Goal: Information Seeking & Learning: Find specific page/section

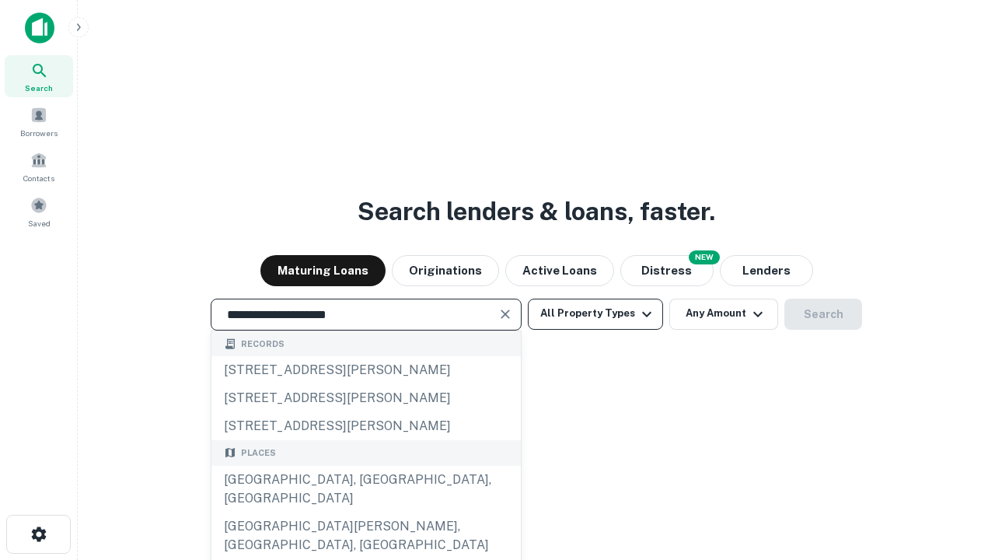
click at [365, 512] on div "[GEOGRAPHIC_DATA], [GEOGRAPHIC_DATA], [GEOGRAPHIC_DATA]" at bounding box center [365, 489] width 309 height 47
click at [596, 313] on button "All Property Types" at bounding box center [595, 314] width 135 height 31
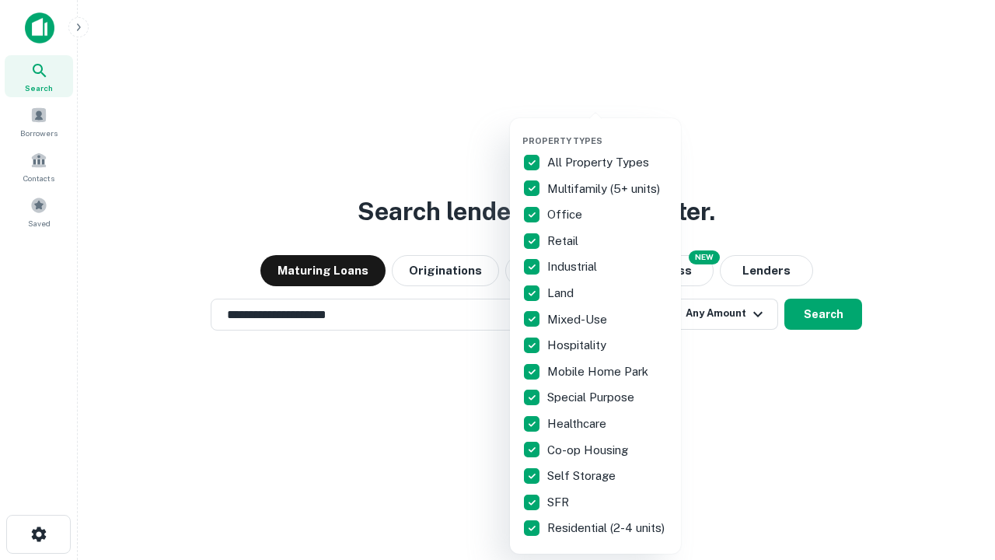
type input "**********"
click at [608, 131] on button "button" at bounding box center [607, 131] width 171 height 1
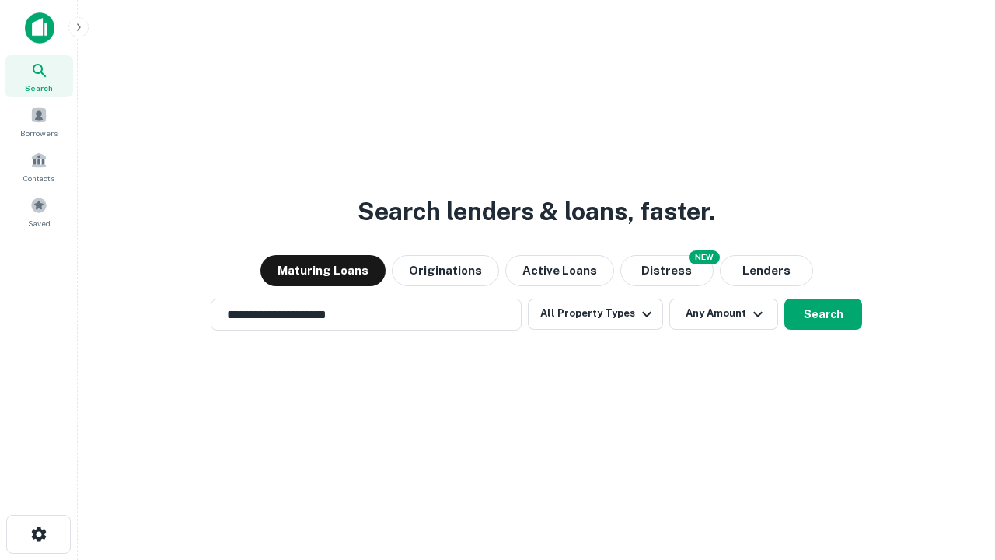
scroll to position [24, 0]
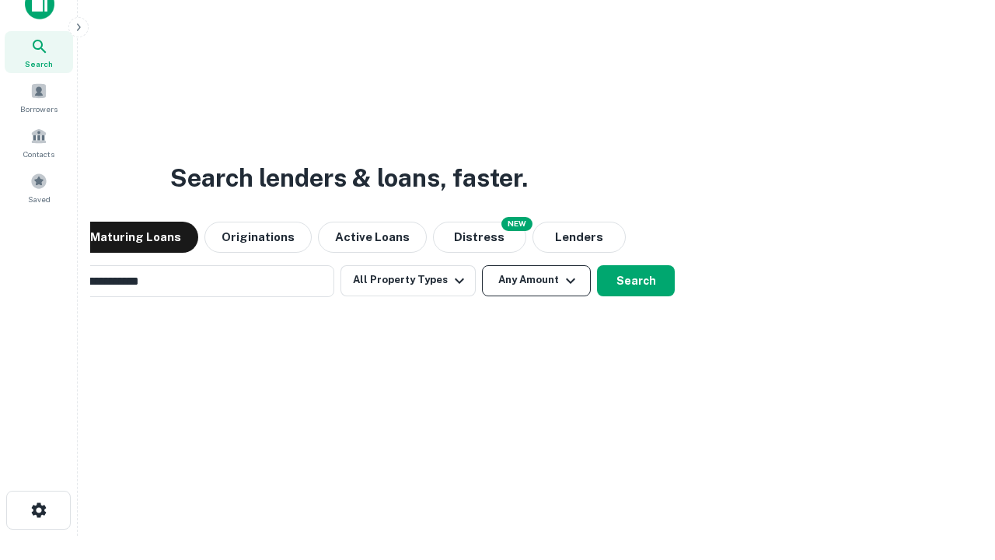
click at [482, 265] on button "Any Amount" at bounding box center [536, 280] width 109 height 31
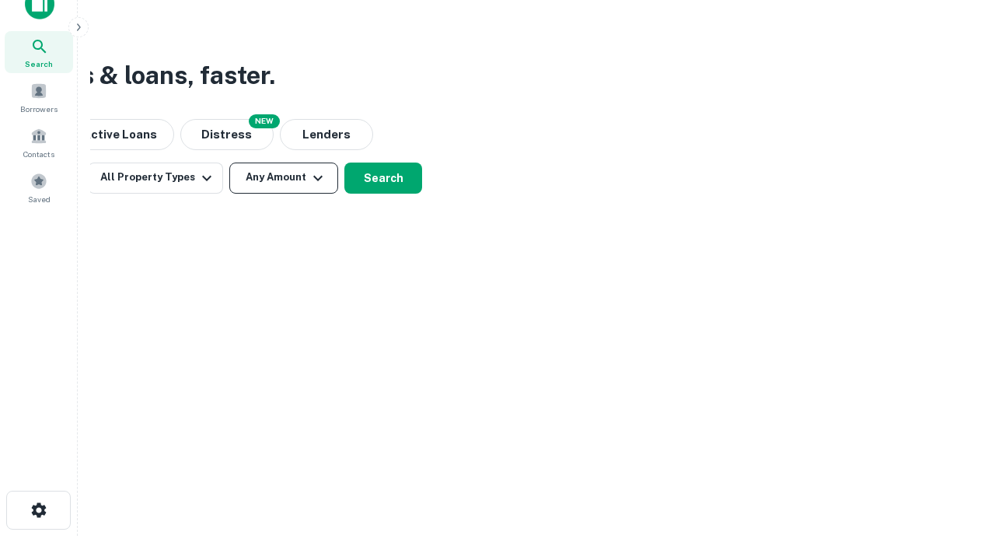
scroll to position [25, 0]
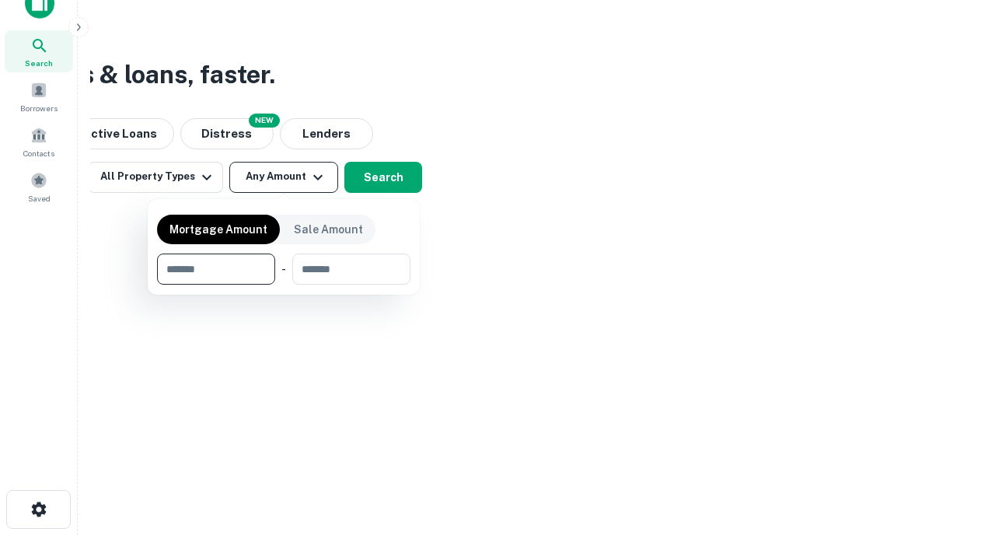
type input "*******"
click at [284, 285] on button "button" at bounding box center [283, 285] width 253 height 1
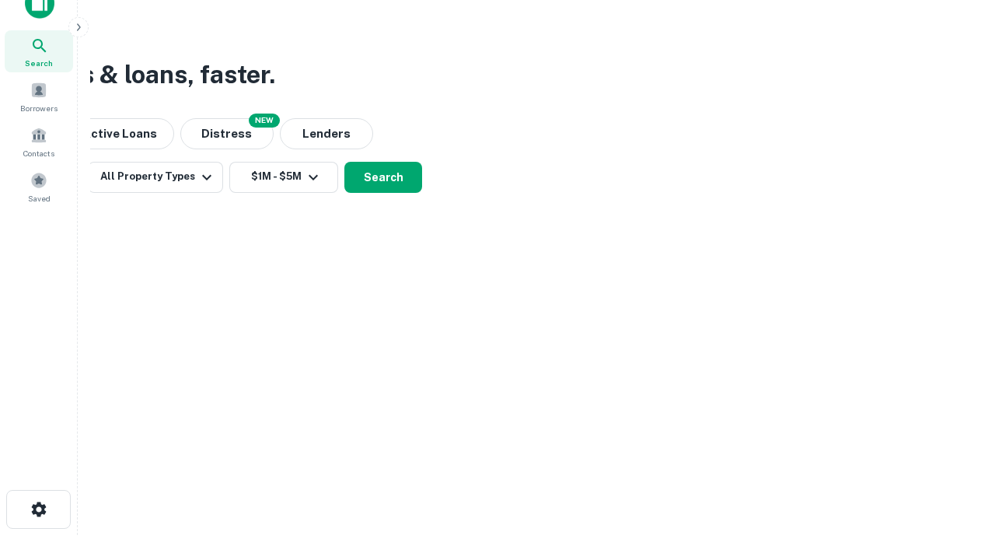
scroll to position [9, 287]
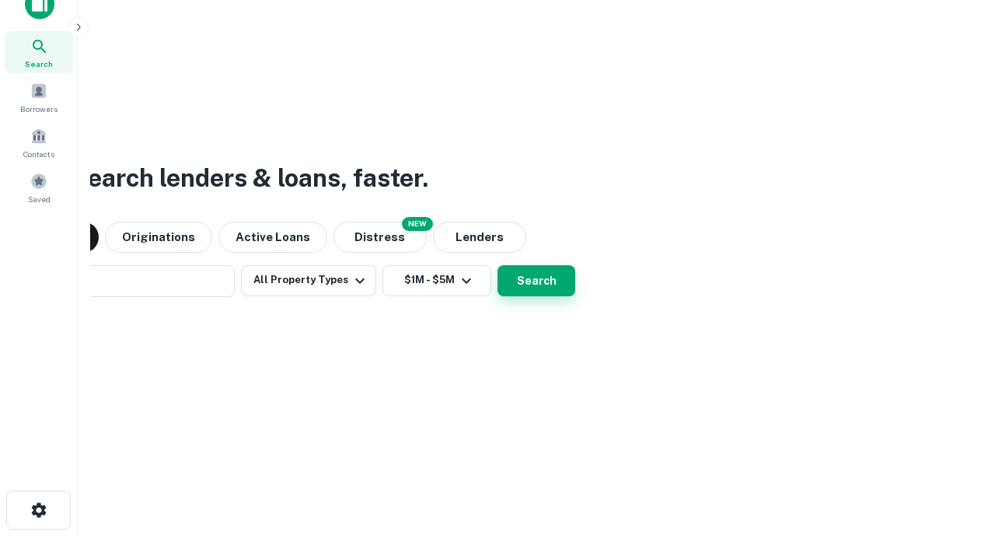
click at [498, 265] on button "Search" at bounding box center [537, 280] width 78 height 31
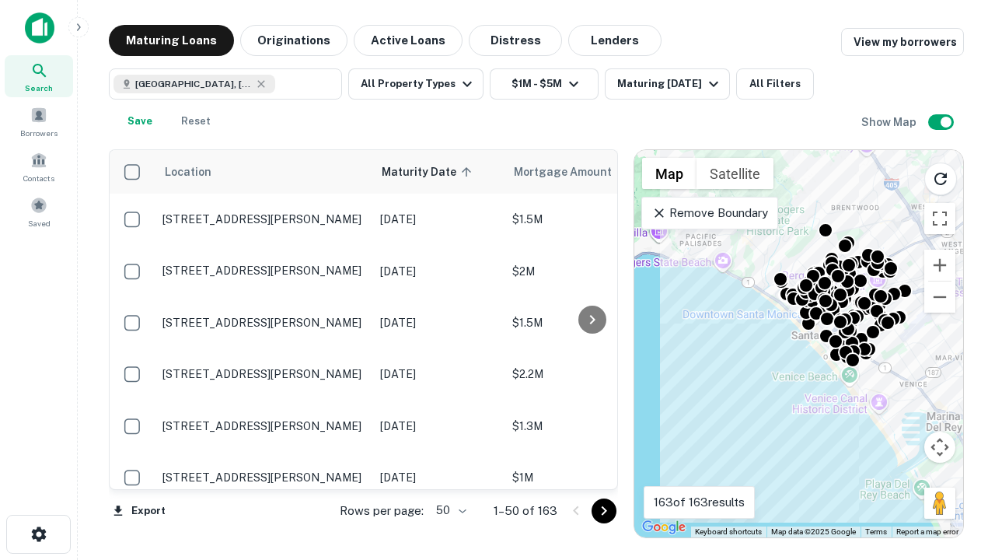
click at [449, 510] on body "Search Borrowers Contacts Saved Maturing Loans Originations Active Loans Distre…" at bounding box center [497, 280] width 995 height 560
click at [449, 471] on li "25" at bounding box center [449, 471] width 45 height 28
